Goal: Information Seeking & Learning: Find specific fact

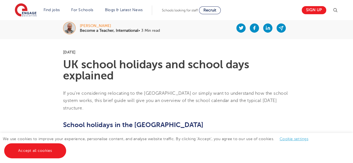
scroll to position [80, 0]
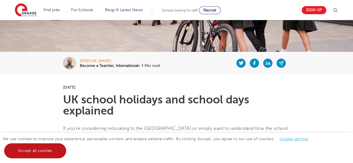
click at [45, 153] on link "Accept all cookies" at bounding box center [35, 150] width 62 height 15
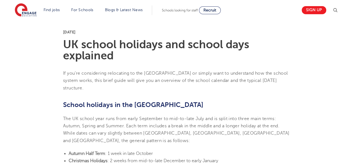
scroll to position [191, 0]
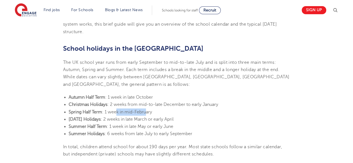
drag, startPoint x: 116, startPoint y: 105, endPoint x: 151, endPoint y: 104, distance: 34.9
click at [147, 110] on span ": 1 week in mid-February" at bounding box center [127, 112] width 50 height 5
click at [187, 108] on li "Spring Half Term : 1 week in mid-February" at bounding box center [179, 111] width 221 height 7
drag, startPoint x: 115, startPoint y: 112, endPoint x: 117, endPoint y: 106, distance: 5.9
click at [117, 106] on ul "Autumn Half Term : 1 week in late October Christmas Holidays : 2 weeks from mid…" at bounding box center [176, 116] width 227 height 44
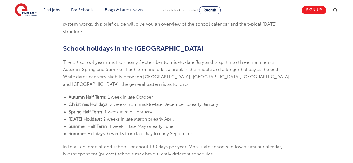
click at [196, 116] on li "[DATE] Holidays : 2 weeks in late March or early April" at bounding box center [179, 119] width 221 height 7
drag, startPoint x: 157, startPoint y: 110, endPoint x: 183, endPoint y: 112, distance: 26.1
click at [183, 116] on li "[DATE] Holidays : 2 weeks in late March or early April" at bounding box center [179, 119] width 221 height 7
click at [207, 123] on li "Summer Half Term : 1 week in late May or early June" at bounding box center [179, 126] width 221 height 7
